Goal: Information Seeking & Learning: Learn about a topic

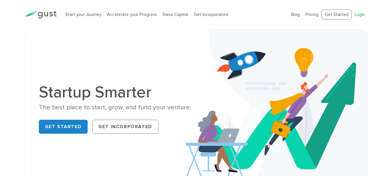
click at [355, 13] on link "Login" at bounding box center [360, 14] width 10 height 5
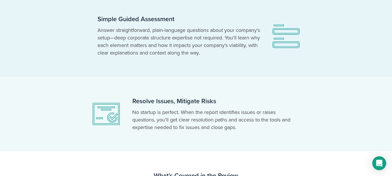
scroll to position [232, 0]
drag, startPoint x: 312, startPoint y: 78, endPoint x: 294, endPoint y: 77, distance: 18.1
click at [294, 77] on section "Resolve Issues, Mitigate Risks No startup is perfect. When the report identifie…" at bounding box center [196, 114] width 392 height 75
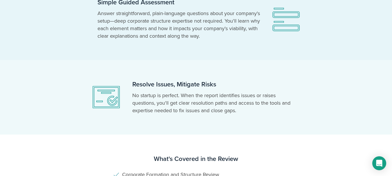
scroll to position [249, 0]
click at [292, 77] on section "Resolve Issues, Mitigate Risks No startup is perfect. When the report identifie…" at bounding box center [196, 97] width 392 height 75
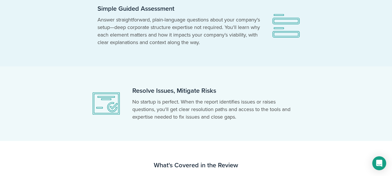
scroll to position [66, 0]
